Goal: Information Seeking & Learning: Understand process/instructions

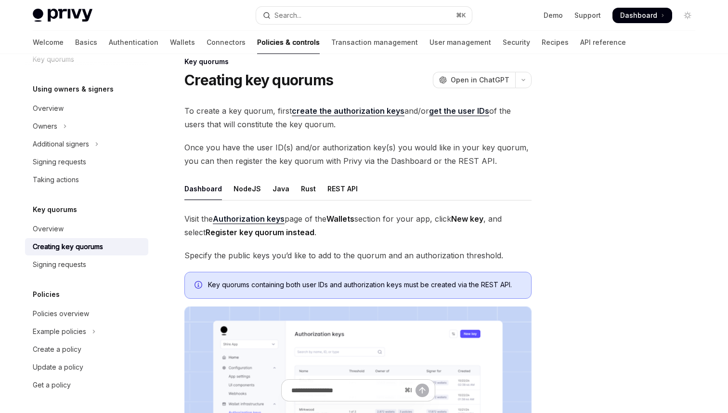
scroll to position [10, 0]
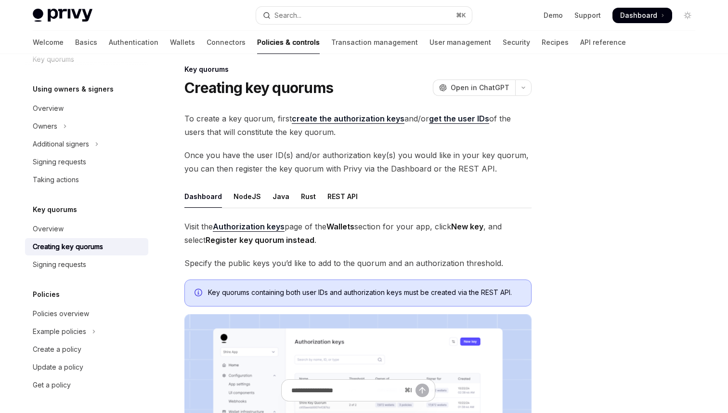
click at [673, 119] on div at bounding box center [630, 242] width 146 height 339
click at [601, 118] on div at bounding box center [630, 242] width 146 height 339
click at [642, 172] on div at bounding box center [630, 242] width 146 height 339
click at [643, 213] on div at bounding box center [630, 242] width 146 height 339
click at [644, 226] on div at bounding box center [630, 242] width 146 height 339
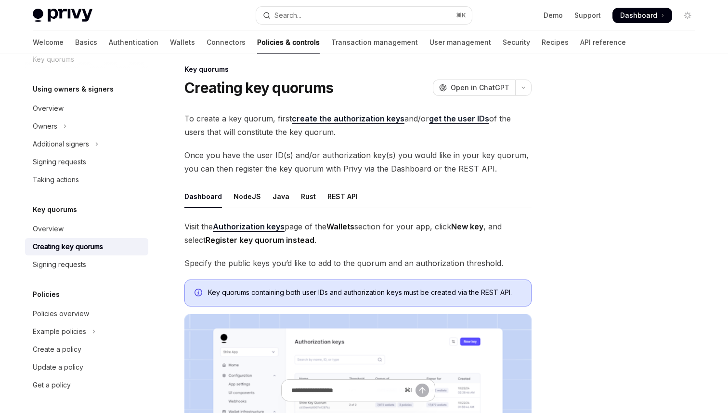
click at [665, 174] on div at bounding box center [630, 242] width 146 height 339
